Goal: Information Seeking & Learning: Learn about a topic

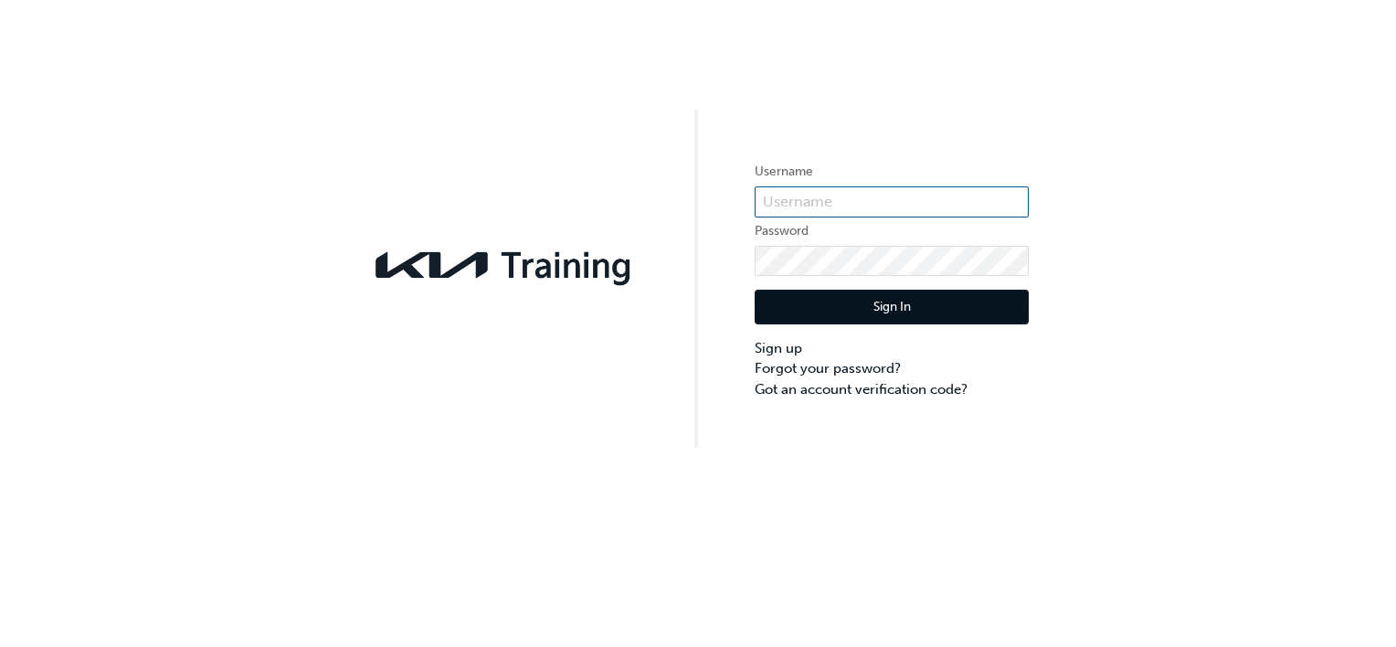
type input "KAU82120G2"
click at [916, 299] on button "Sign In" at bounding box center [892, 307] width 274 height 35
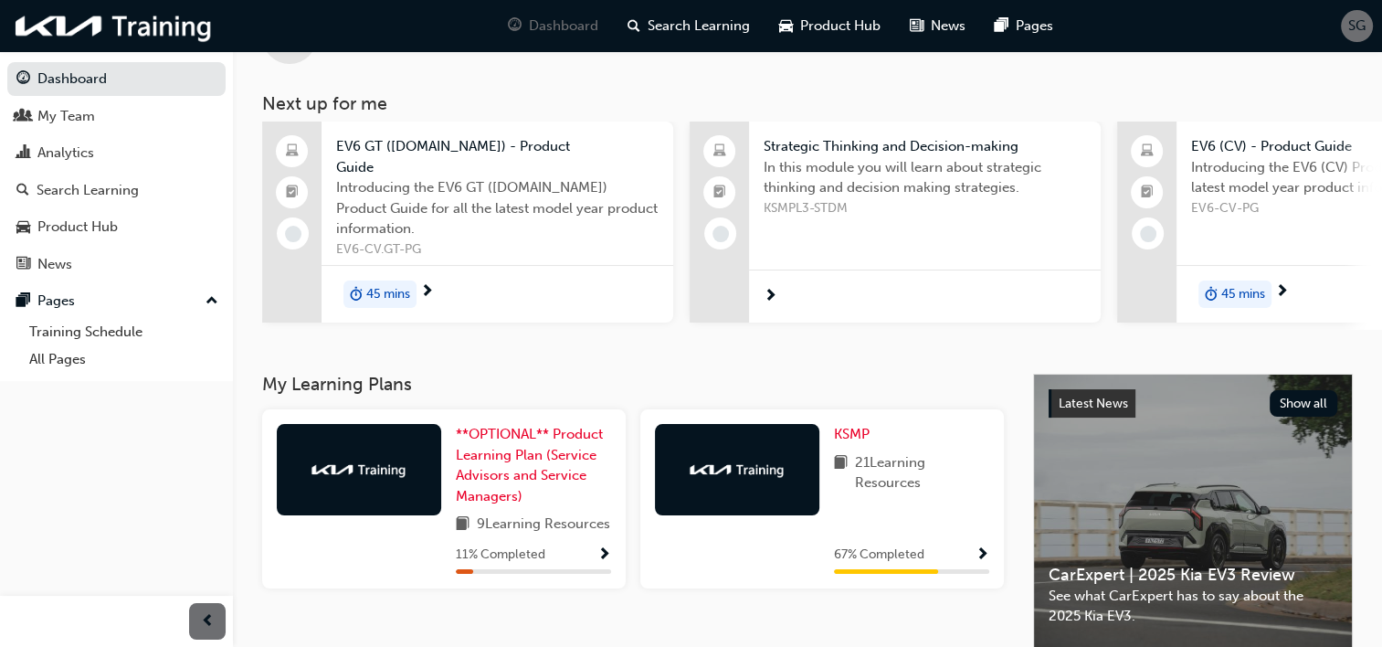
scroll to position [69, 0]
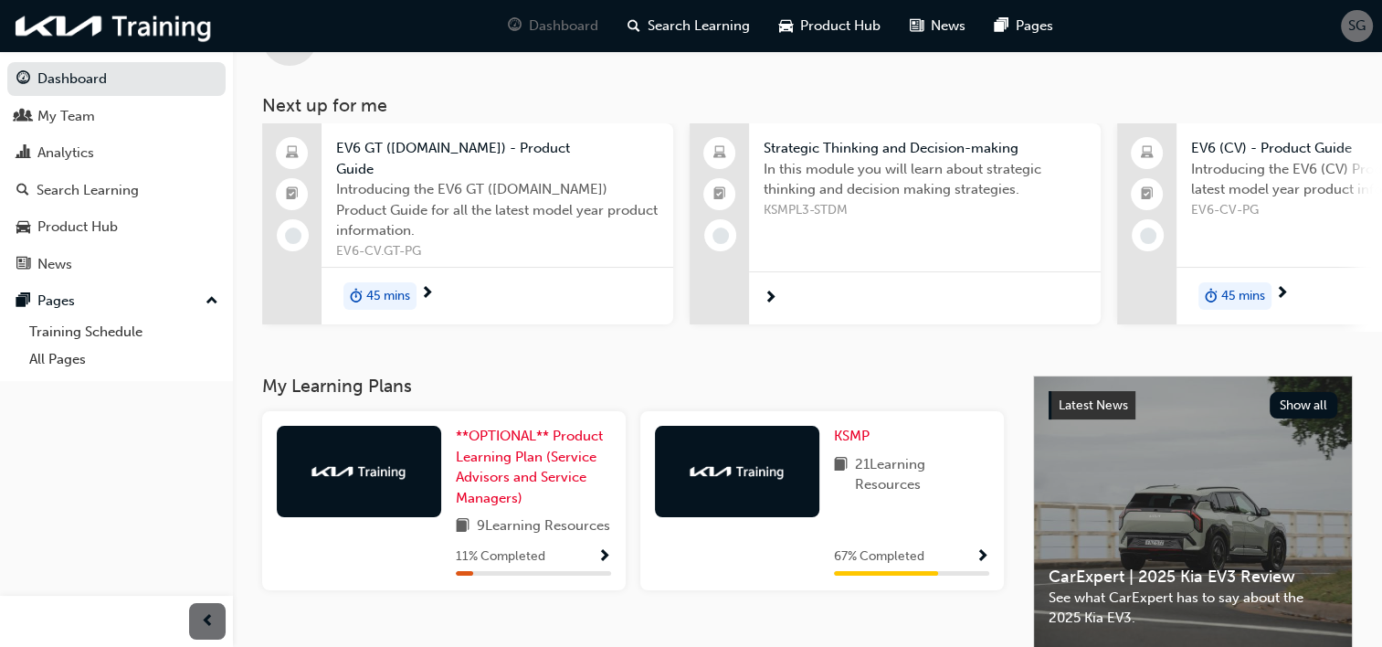
click at [844, 143] on span "Strategic Thinking and Decision-making" at bounding box center [925, 148] width 322 height 21
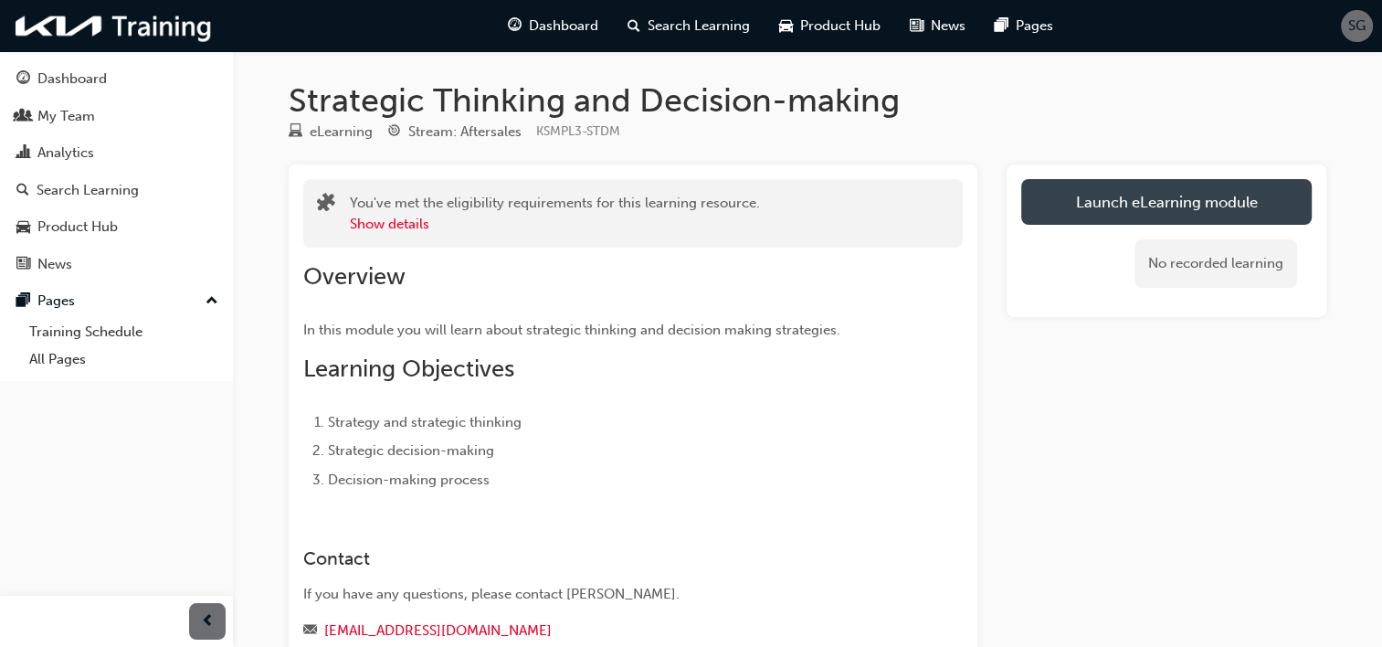
click at [1140, 196] on link "Launch eLearning module" at bounding box center [1166, 202] width 290 height 46
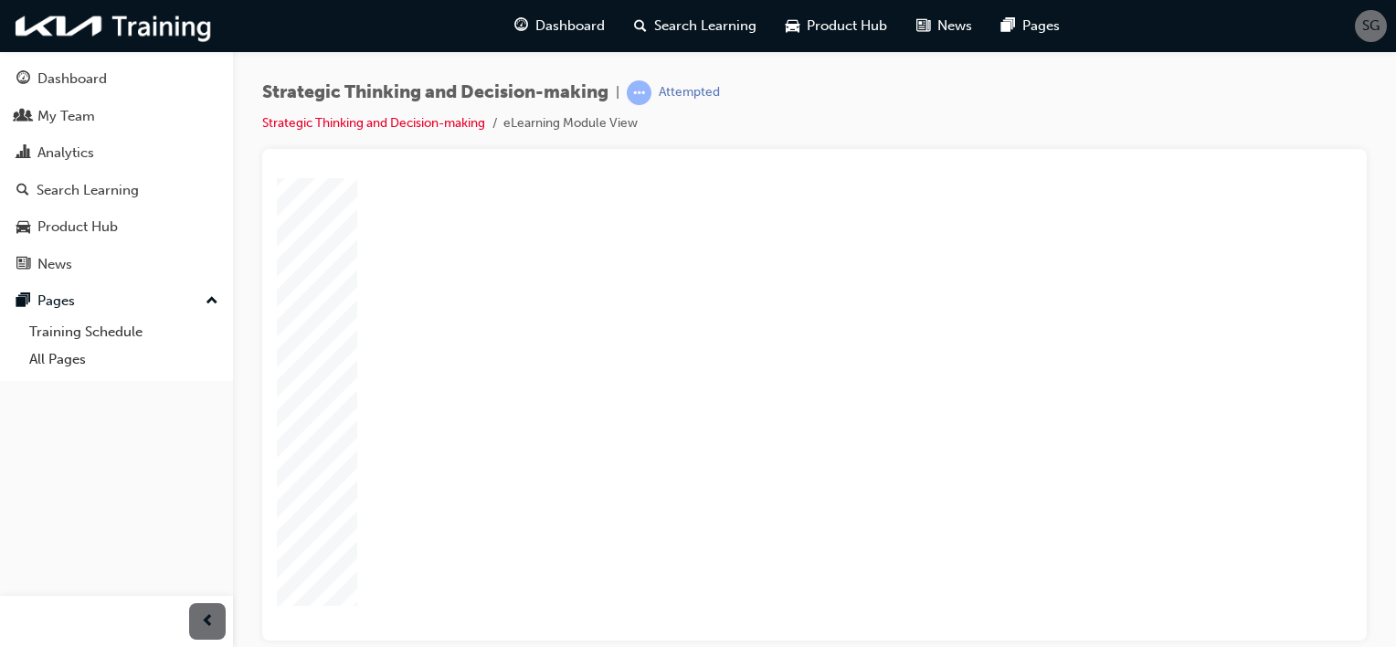
scroll to position [195, 0]
click at [1243, 606] on icon "next" at bounding box center [1244, 611] width 7 height 10
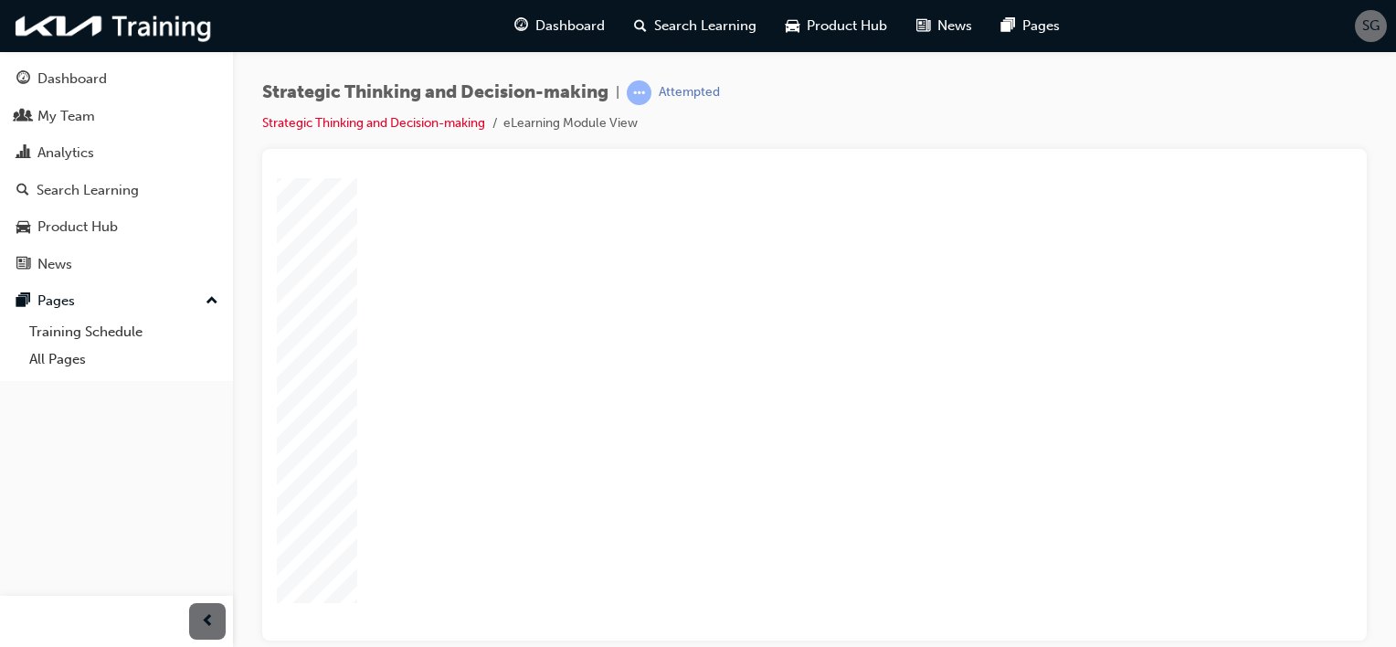
scroll to position [195, 0]
click at [1238, 596] on div "NEXT" at bounding box center [1229, 599] width 50 height 14
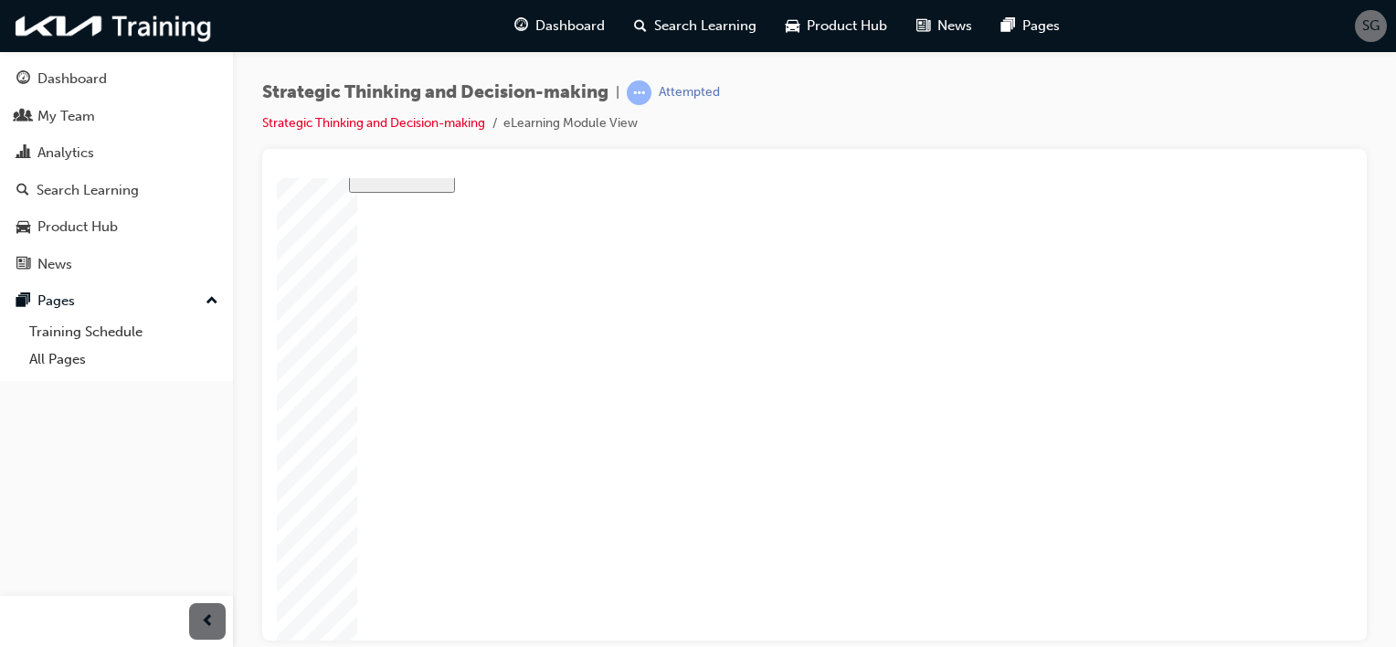
click at [1221, 609] on div "NEXT" at bounding box center [1229, 612] width 50 height 14
click at [1221, 609] on nav "PREV NEXT SUBMIT" at bounding box center [1192, 611] width 139 height 42
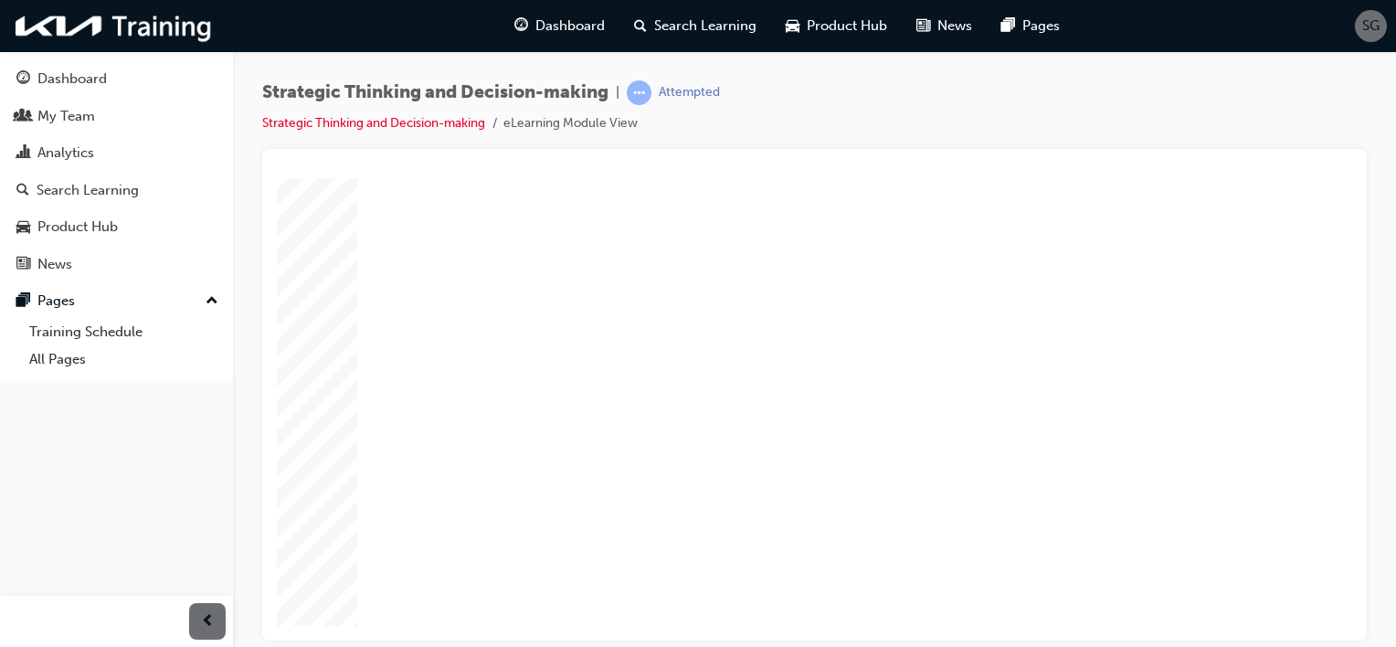
scroll to position [195, 0]
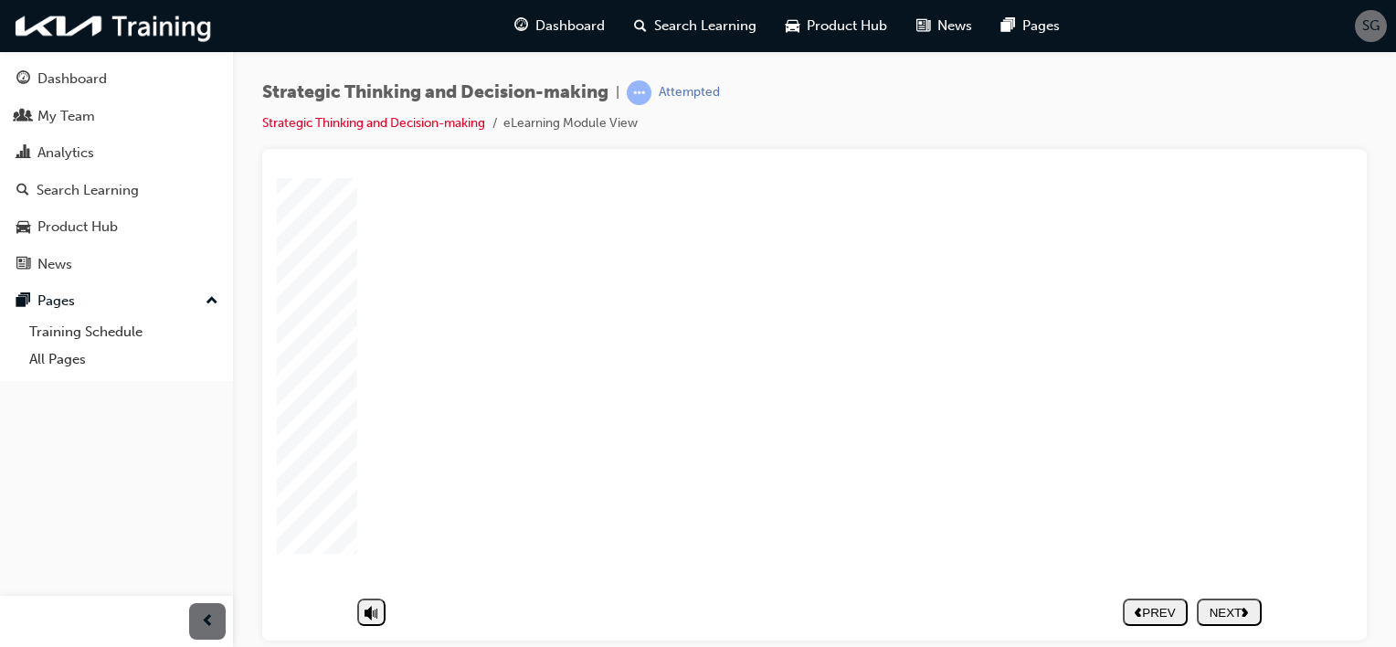
click at [1243, 607] on polygon "next" at bounding box center [1244, 611] width 6 height 9
click at [1243, 600] on nav "PREV NEXT SUBMIT" at bounding box center [1192, 611] width 139 height 42
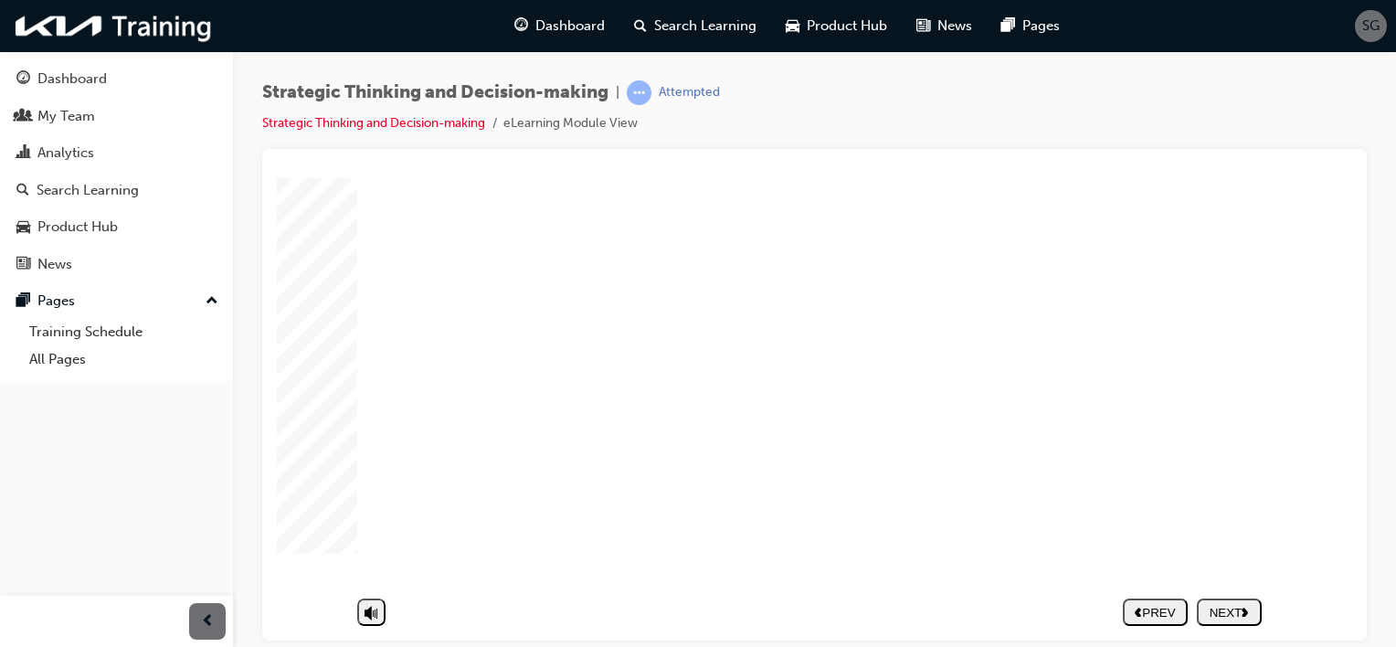
click at [1235, 608] on button "NEXT" at bounding box center [1229, 610] width 65 height 27
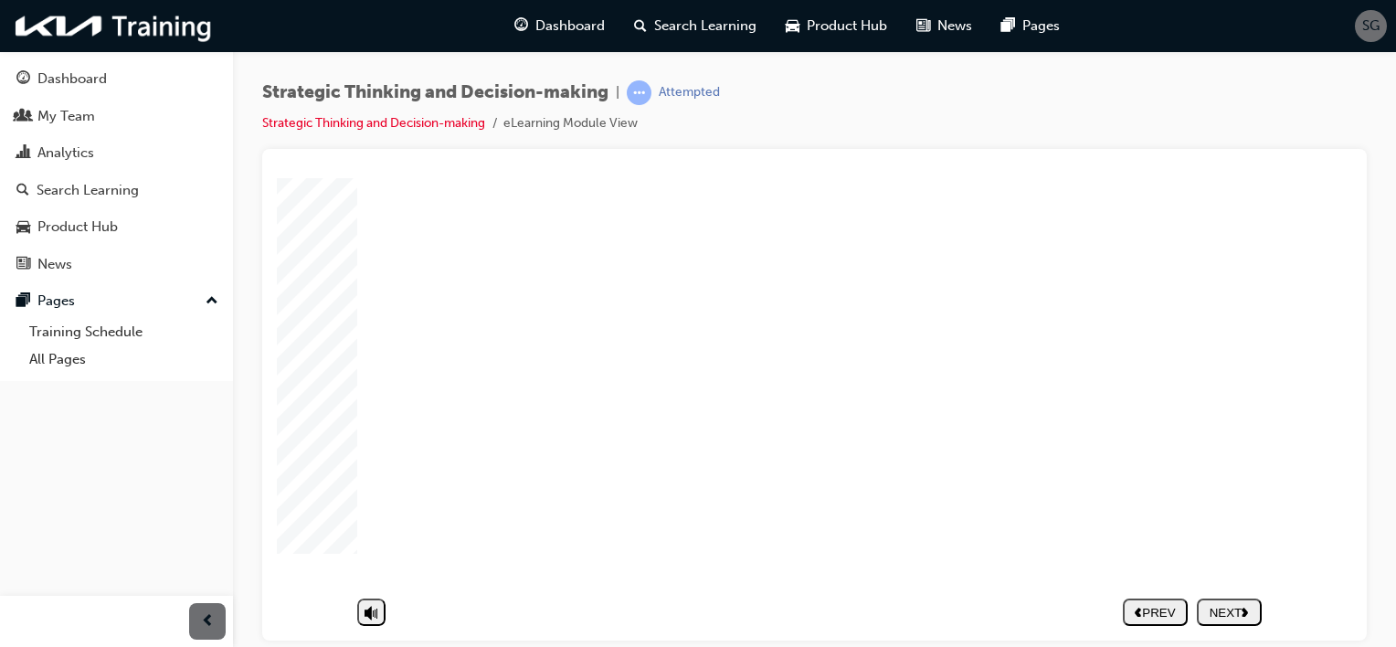
drag, startPoint x: 706, startPoint y: 378, endPoint x: 984, endPoint y: 333, distance: 281.4
drag, startPoint x: 980, startPoint y: 335, endPoint x: 1030, endPoint y: 560, distance: 230.3
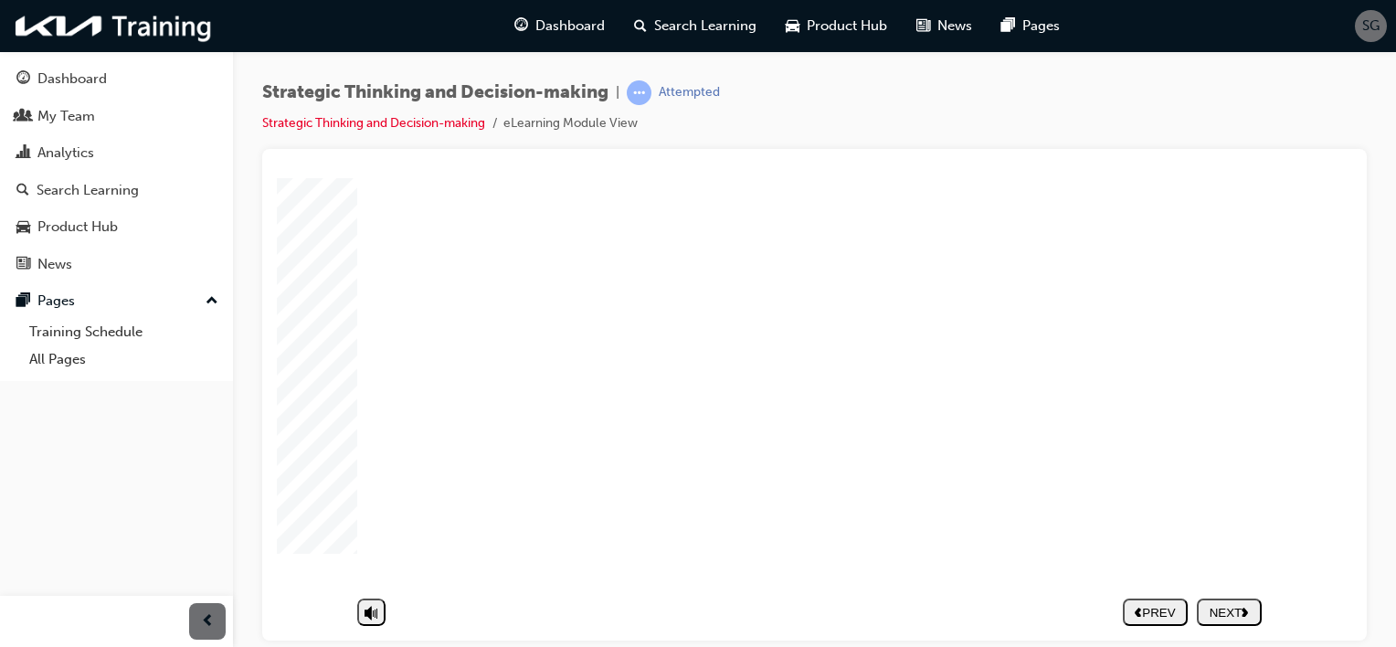
click at [1030, 560] on div "CLICK! Core of management strategy through strategic thinking Group 1 Oval 1 Se…" at bounding box center [813, 321] width 913 height 557
click at [1216, 605] on div "NEXT" at bounding box center [1229, 612] width 50 height 14
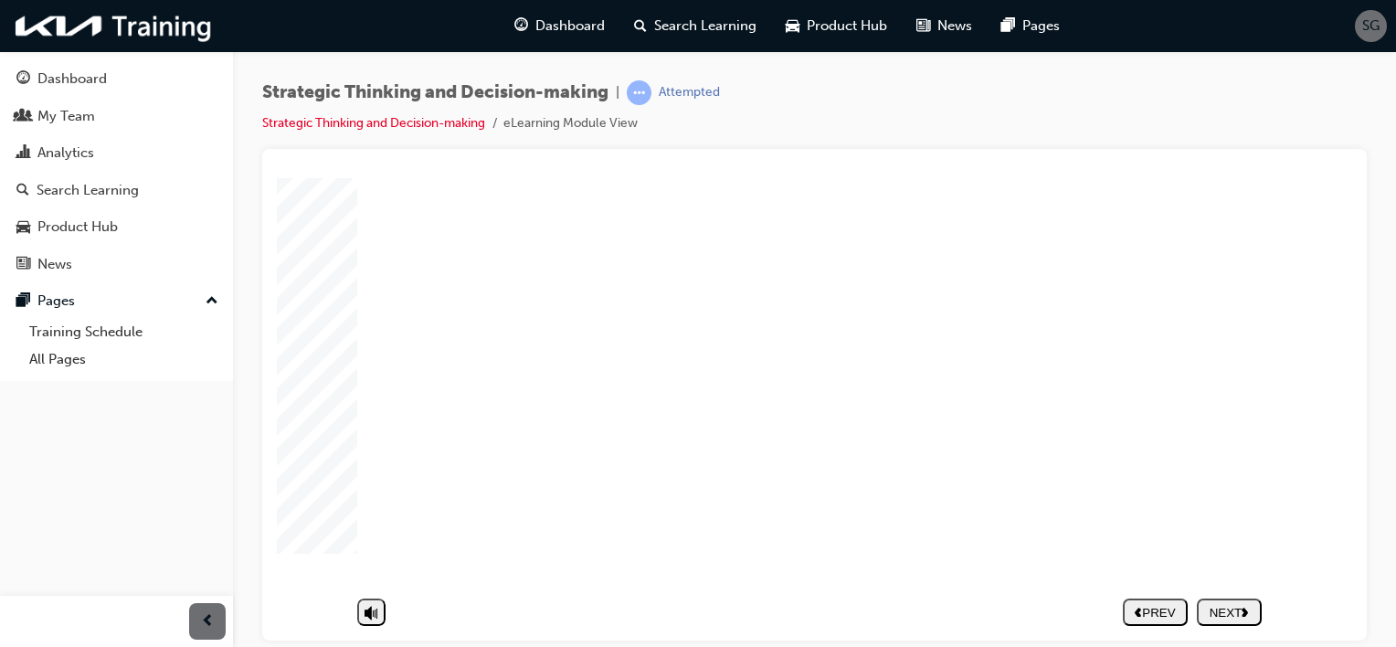
click at [1242, 607] on polygon "next" at bounding box center [1244, 611] width 6 height 9
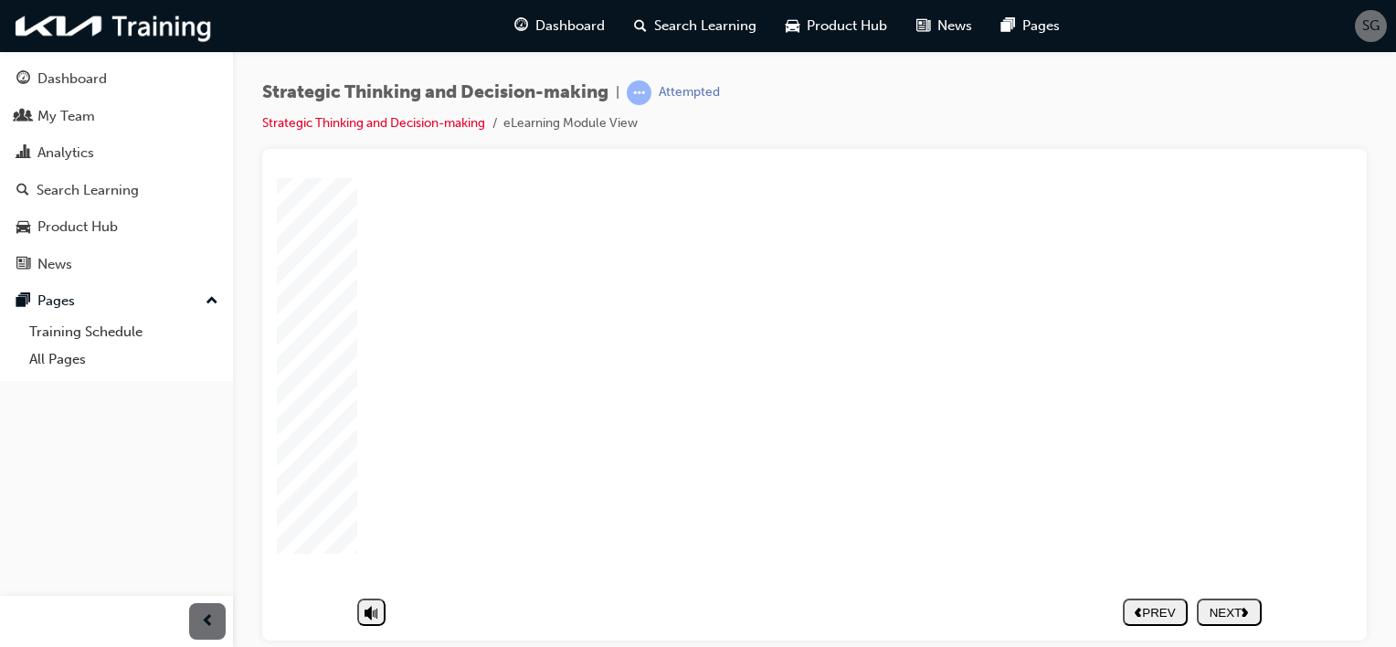
click at [1219, 605] on div "NEXT" at bounding box center [1229, 612] width 50 height 14
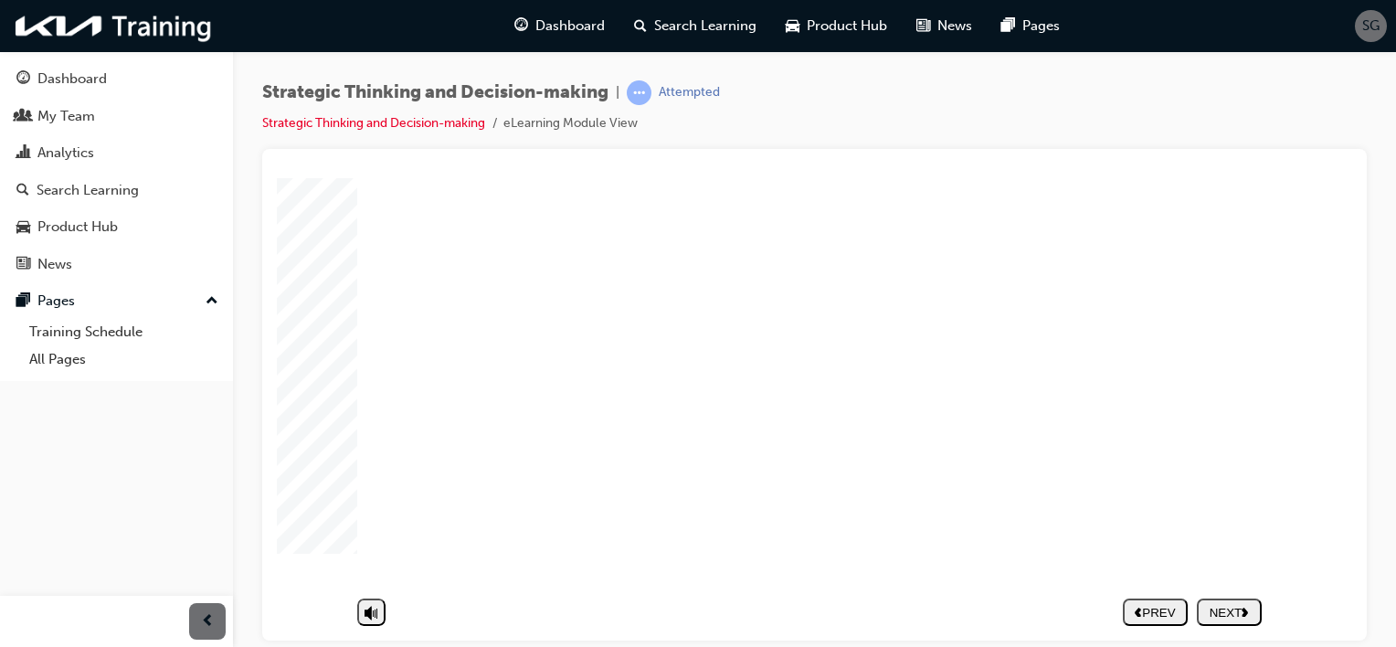
click at [1208, 605] on div "NEXT" at bounding box center [1229, 612] width 50 height 14
click at [1231, 491] on div "Rectangle 13 1 Group 22 1 Strategic Thinking and Decision-making 2. Strategic D…" at bounding box center [813, 360] width 913 height 557
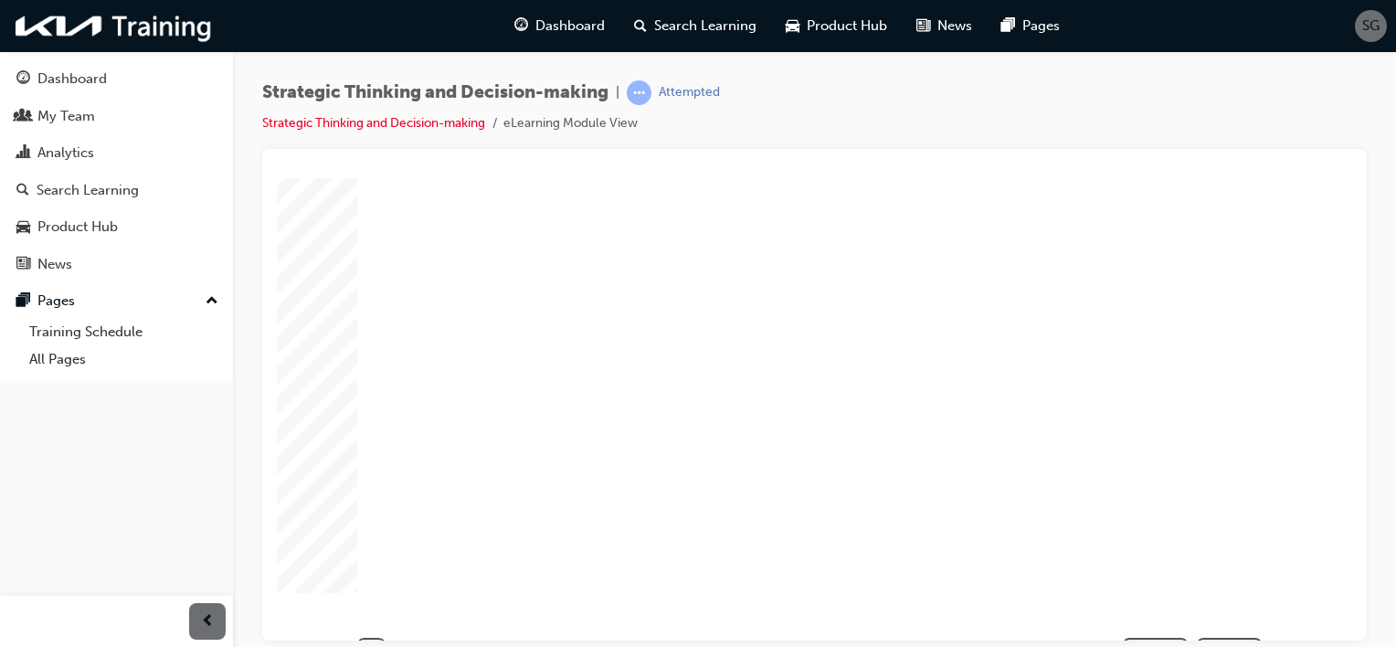
scroll to position [195, 0]
click at [1135, 606] on icon "previous" at bounding box center [1138, 611] width 7 height 10
